Goal: Find contact information: Find contact information

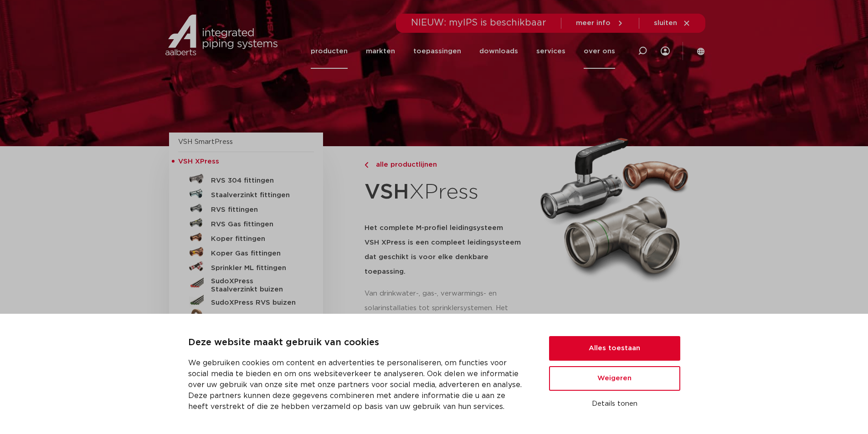
click at [611, 51] on link "over ons" at bounding box center [599, 51] width 31 height 35
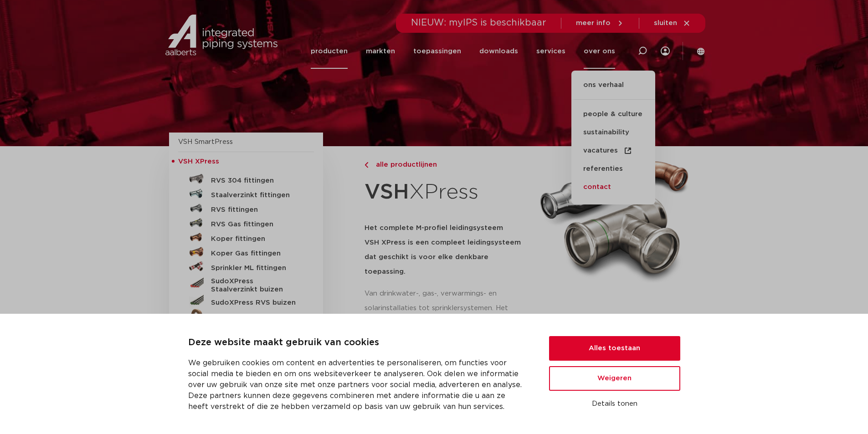
click at [603, 192] on link "contact" at bounding box center [614, 187] width 84 height 18
